Goal: Information Seeking & Learning: Find specific fact

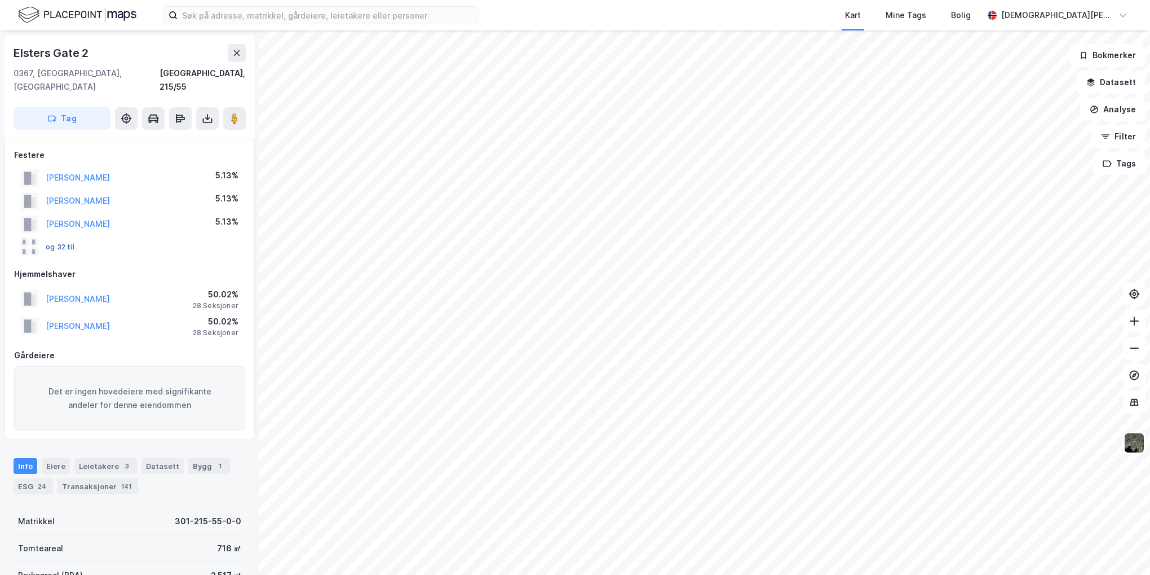
click at [0, 0] on button "og 32 til" at bounding box center [0, 0] width 0 height 0
click at [149, 313] on div "[PERSON_NAME] 50.02% 28 Seksjoner" at bounding box center [129, 325] width 231 height 27
drag, startPoint x: 135, startPoint y: 281, endPoint x: 38, endPoint y: 281, distance: 97.6
click at [38, 285] on div "[PERSON_NAME] ELIN 50.02% 28 Seksjoner" at bounding box center [129, 298] width 231 height 27
copy button "[PERSON_NAME]"
